Goal: Transaction & Acquisition: Book appointment/travel/reservation

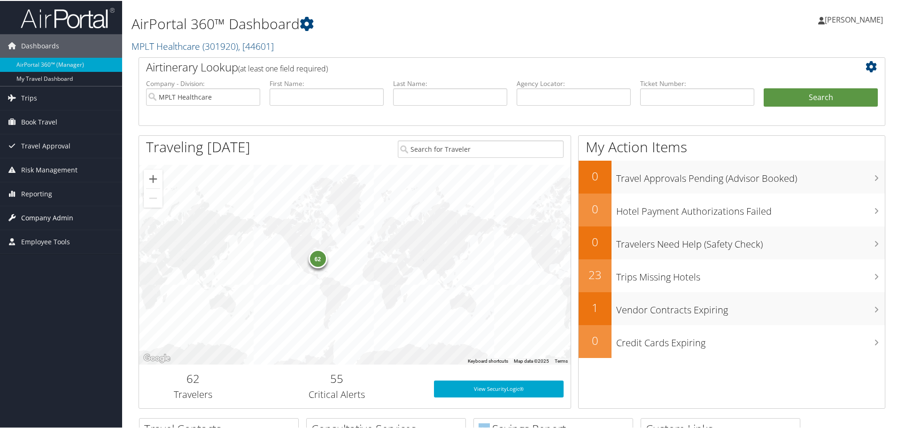
click at [56, 217] on span "Company Admin" at bounding box center [47, 216] width 52 height 23
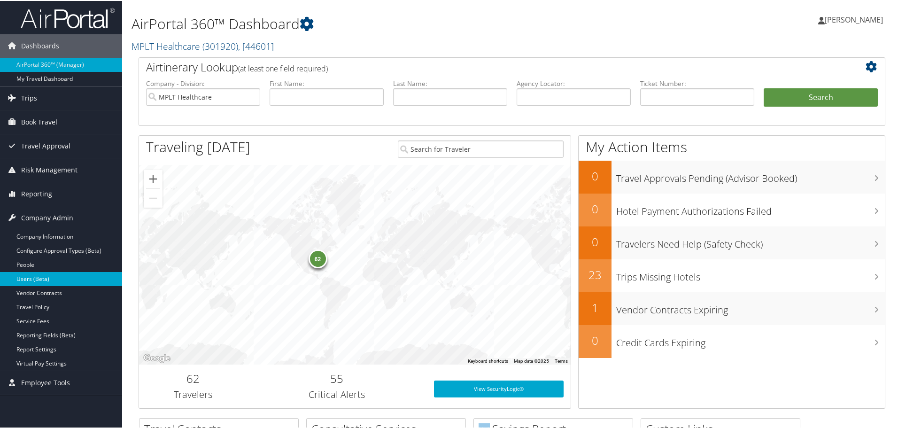
click at [50, 279] on link "Users (Beta)" at bounding box center [61, 278] width 122 height 14
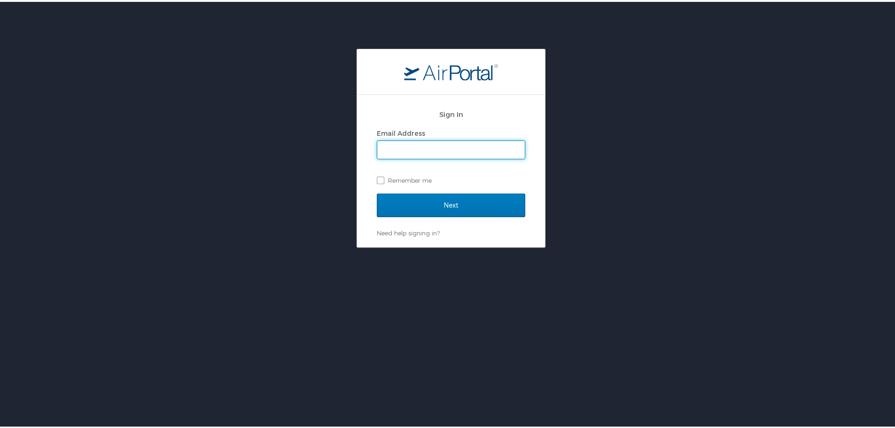
type input "[EMAIL_ADDRESS][DOMAIN_NAME]"
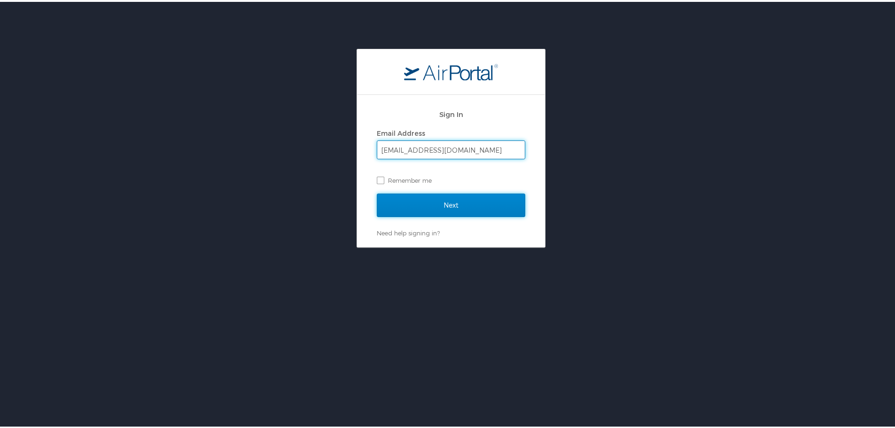
click at [455, 202] on input "Next" at bounding box center [451, 203] width 148 height 23
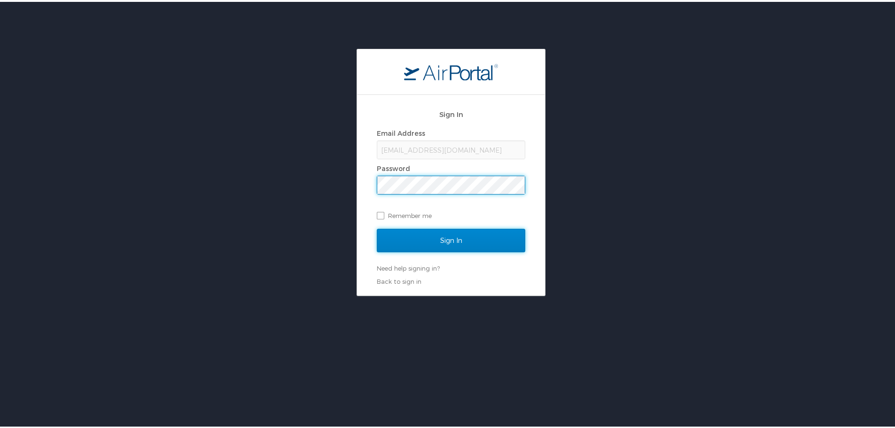
click at [459, 232] on input "Sign In" at bounding box center [451, 238] width 148 height 23
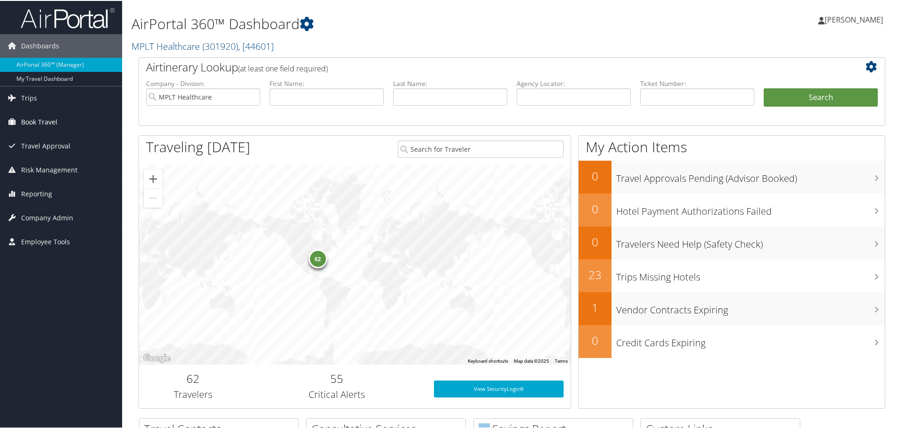
click at [35, 120] on span "Book Travel" at bounding box center [39, 120] width 36 height 23
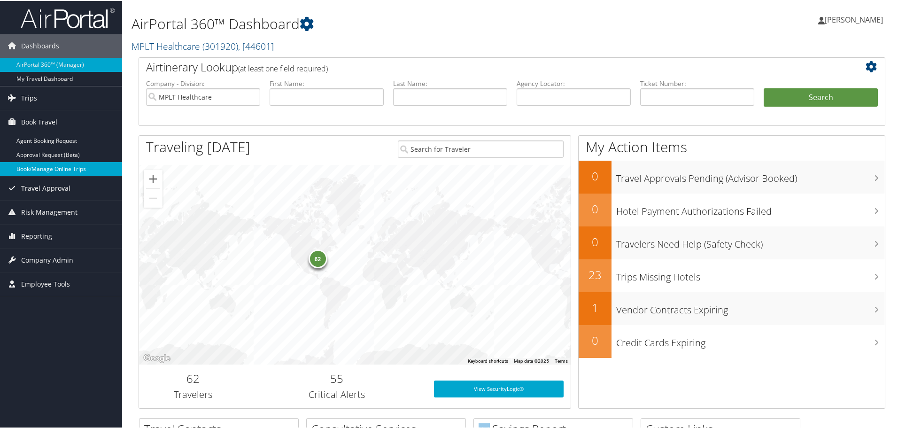
click at [68, 170] on link "Book/Manage Online Trips" at bounding box center [61, 168] width 122 height 14
